Goal: Information Seeking & Learning: Check status

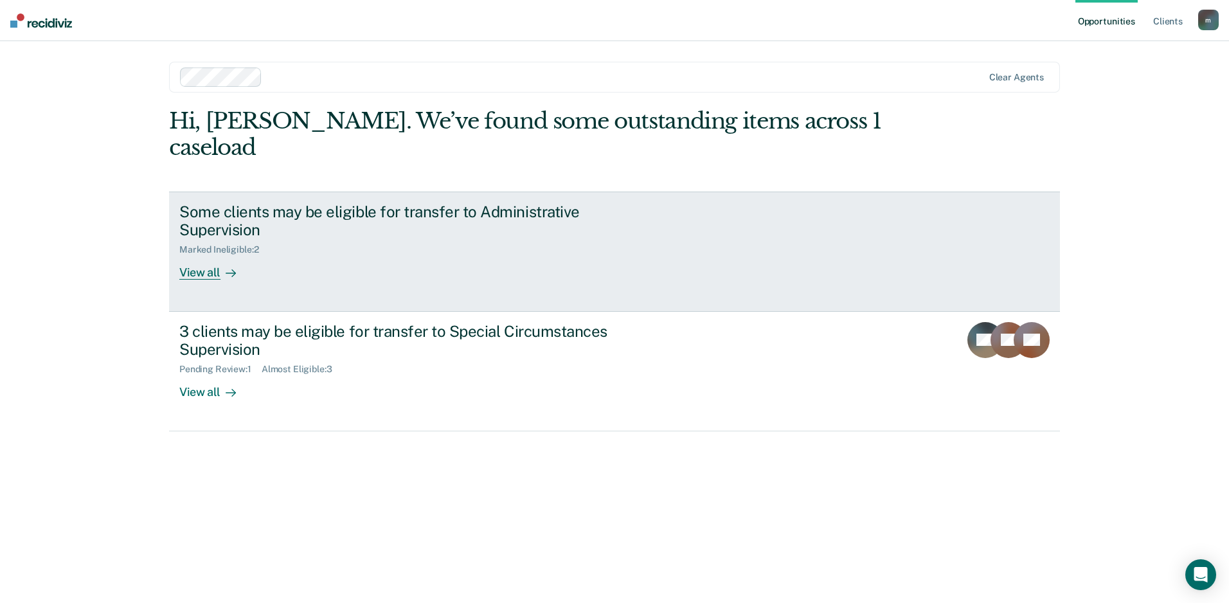
click at [328, 202] on div "Some clients may be eligible for transfer to Administrative Supervision" at bounding box center [404, 220] width 451 height 37
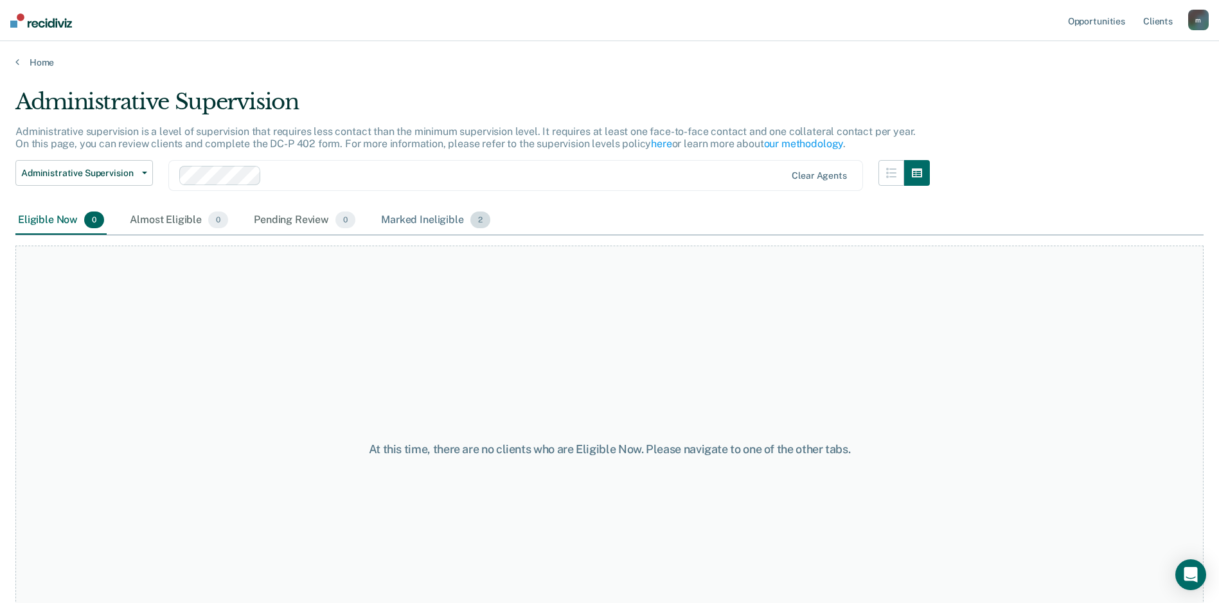
click at [393, 223] on div "Marked Ineligible 2" at bounding box center [436, 220] width 114 height 28
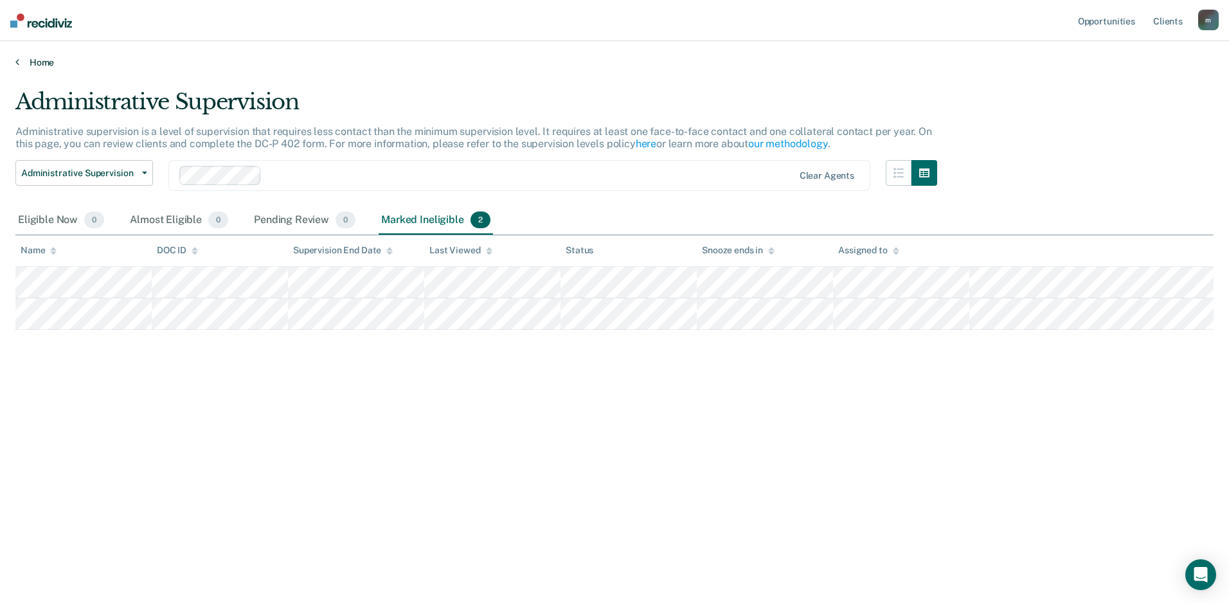
click at [33, 66] on link "Home" at bounding box center [614, 63] width 1198 height 12
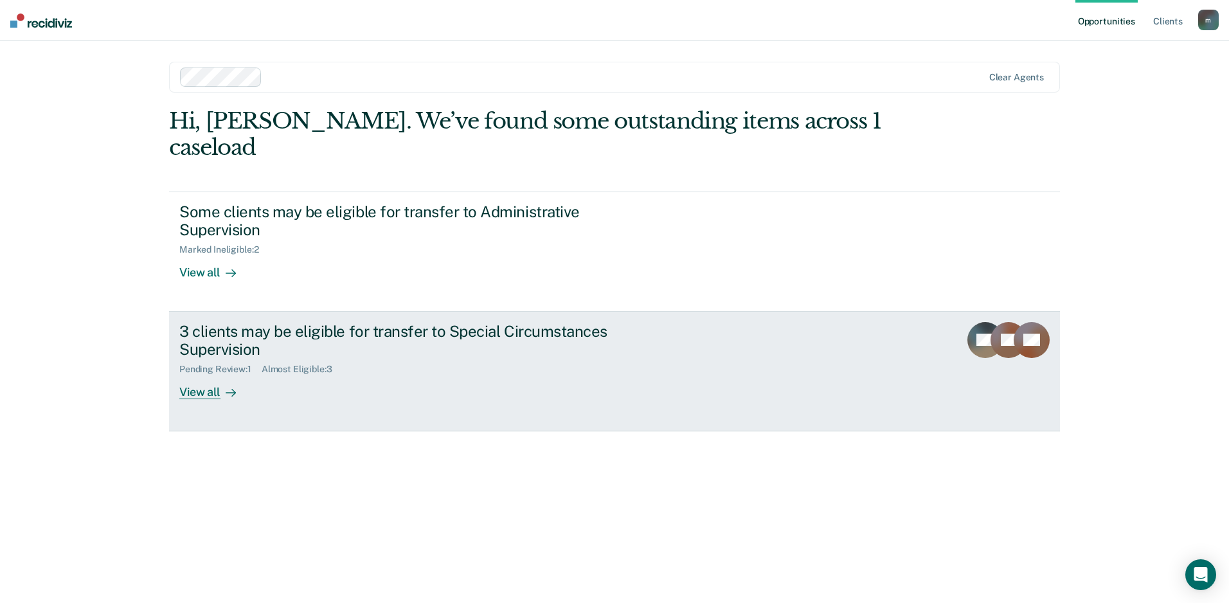
click at [247, 331] on div "3 clients may be eligible for transfer to Special Circumstances Supervision" at bounding box center [404, 340] width 451 height 37
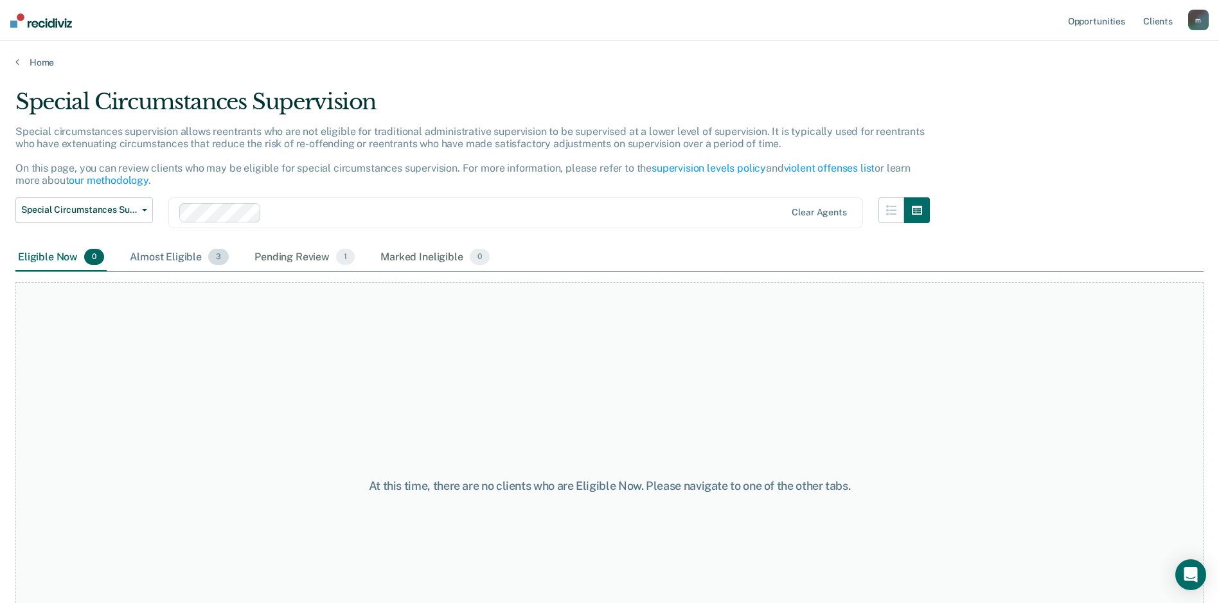
click at [181, 257] on div "Almost Eligible 3" at bounding box center [179, 258] width 104 height 28
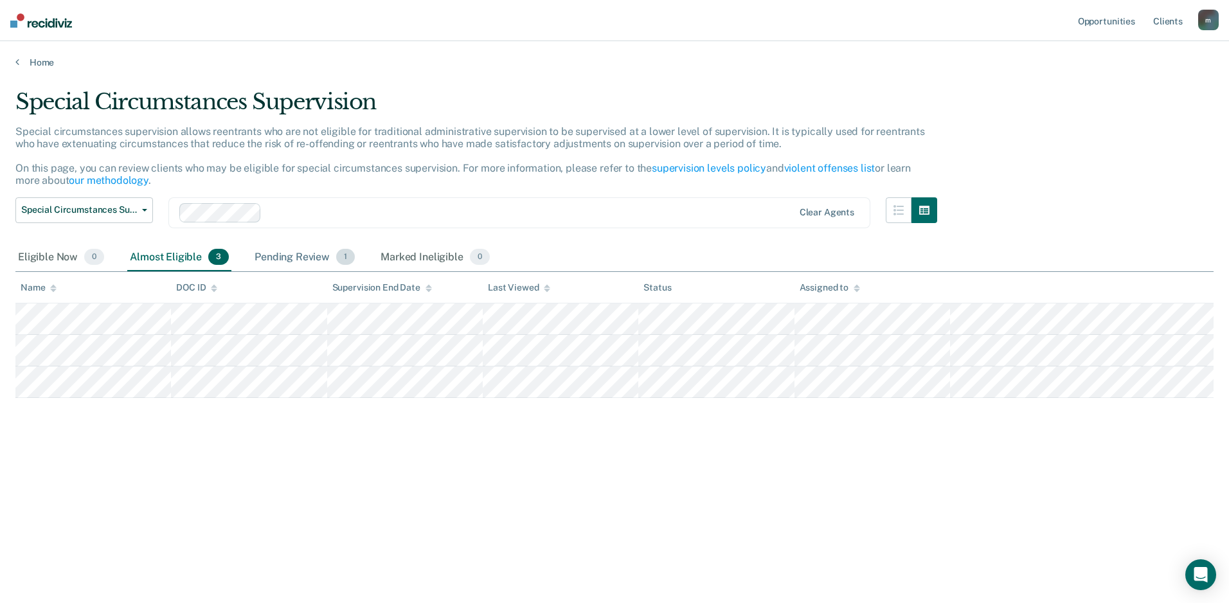
click at [278, 258] on div "Pending Review 1" at bounding box center [304, 258] width 105 height 28
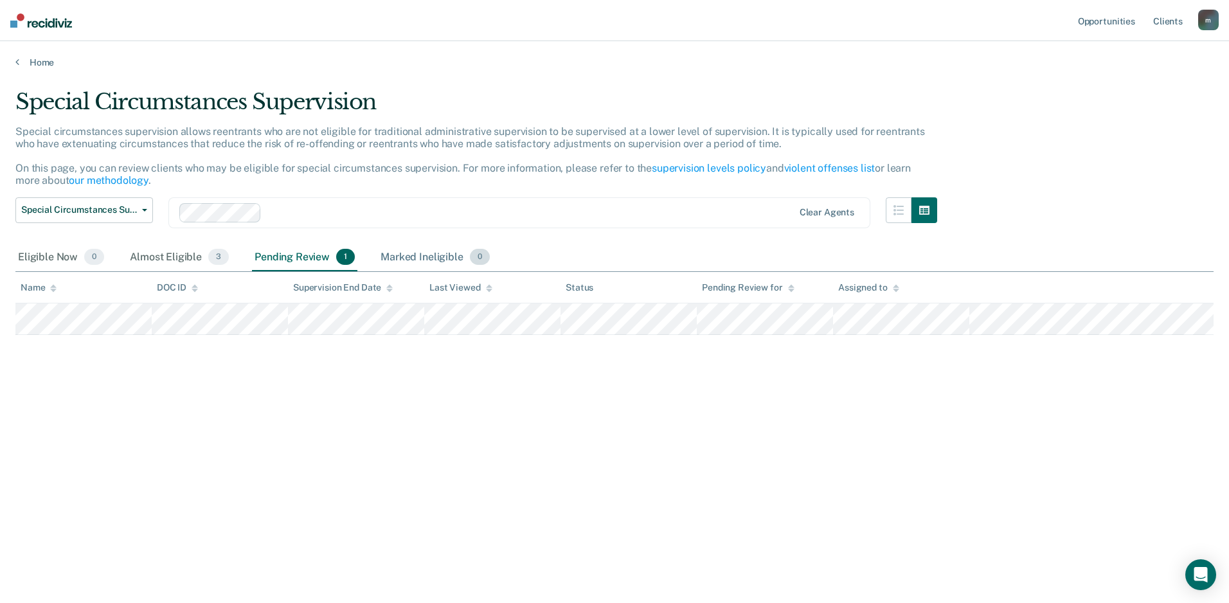
click at [393, 256] on div "Marked Ineligible 0" at bounding box center [435, 258] width 114 height 28
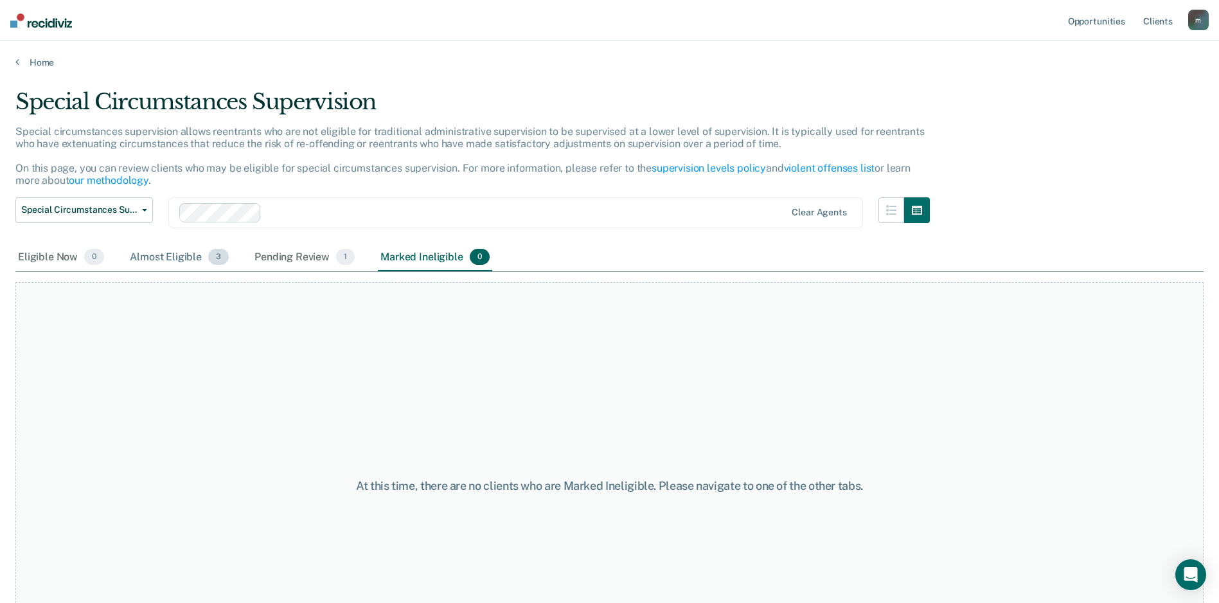
click at [183, 268] on div "Almost Eligible 3" at bounding box center [179, 258] width 104 height 28
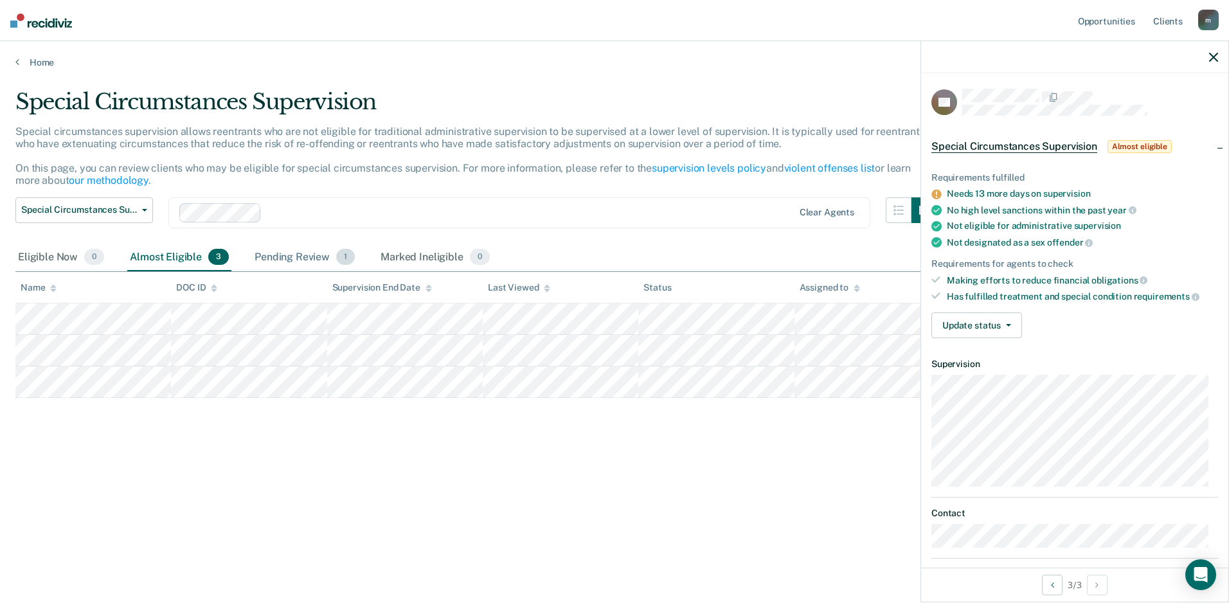
click at [310, 259] on div "Pending Review 1" at bounding box center [304, 258] width 105 height 28
